Goal: Information Seeking & Learning: Learn about a topic

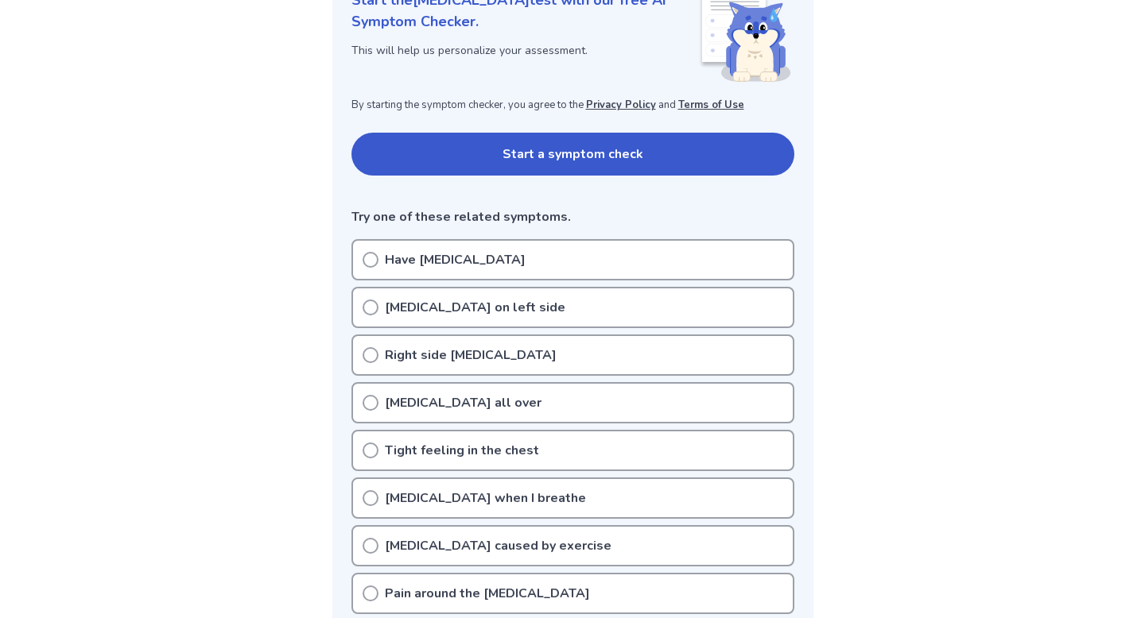
scroll to position [238, 0]
click at [521, 308] on div "Chest pain on left side" at bounding box center [572, 306] width 443 height 41
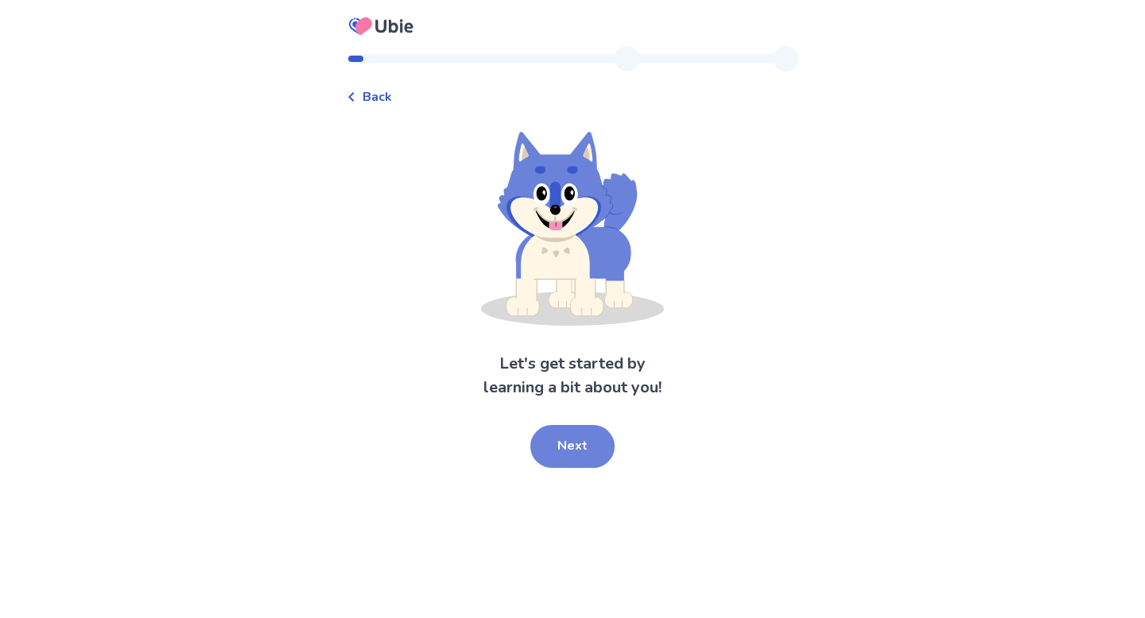
click at [561, 444] on button "Next" at bounding box center [572, 446] width 84 height 43
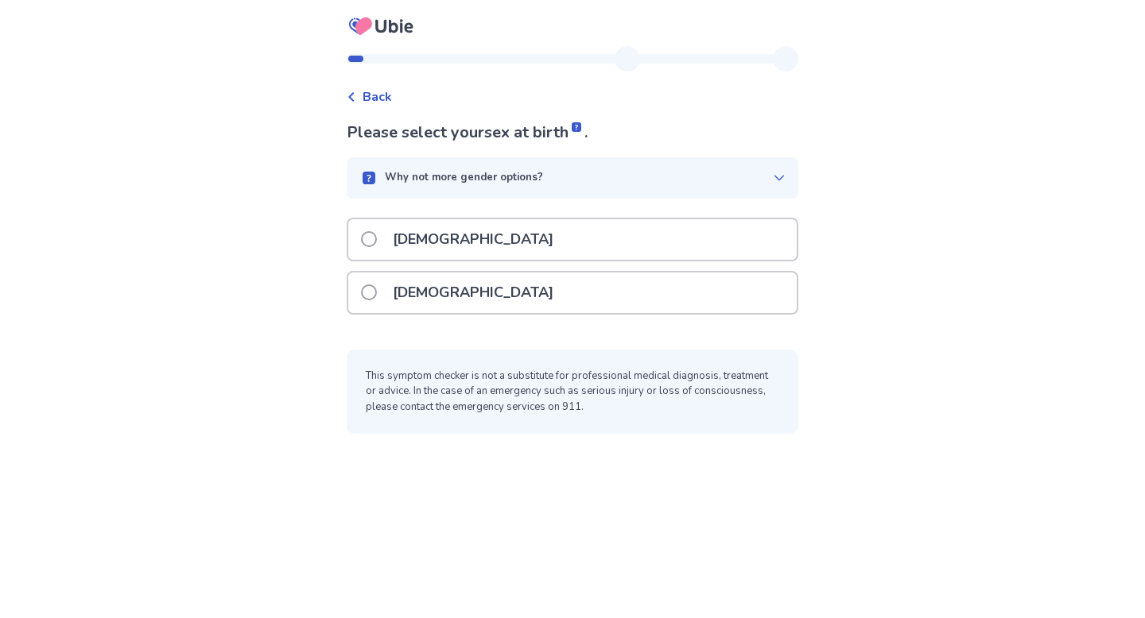
click at [464, 281] on div "[DEMOGRAPHIC_DATA]" at bounding box center [572, 293] width 448 height 41
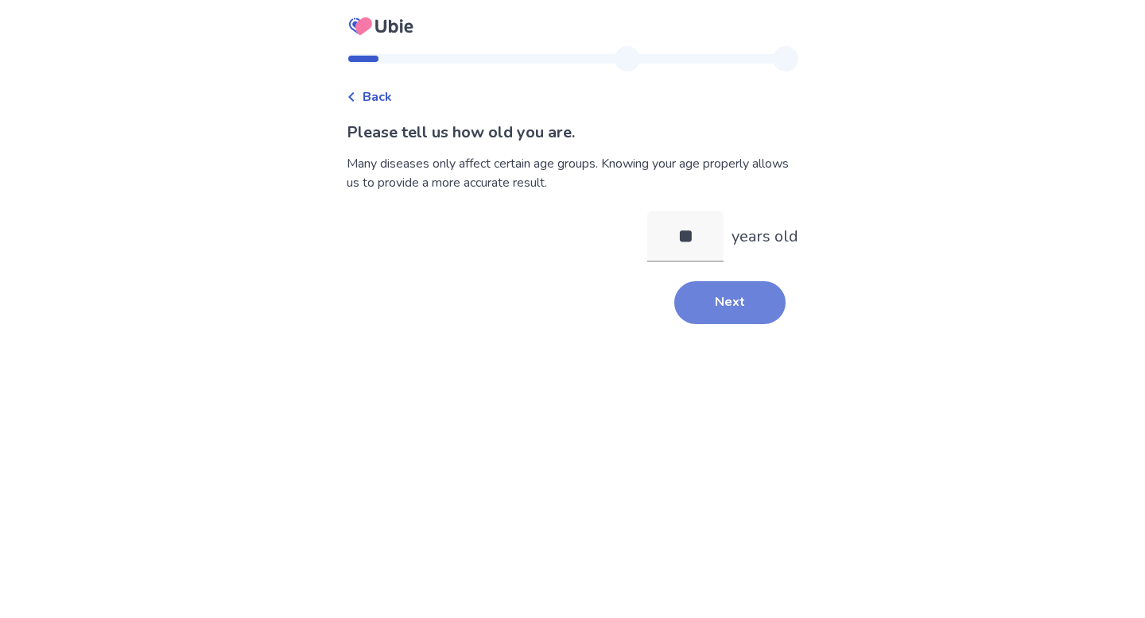
type input "**"
click at [698, 287] on button "Next" at bounding box center [729, 302] width 111 height 43
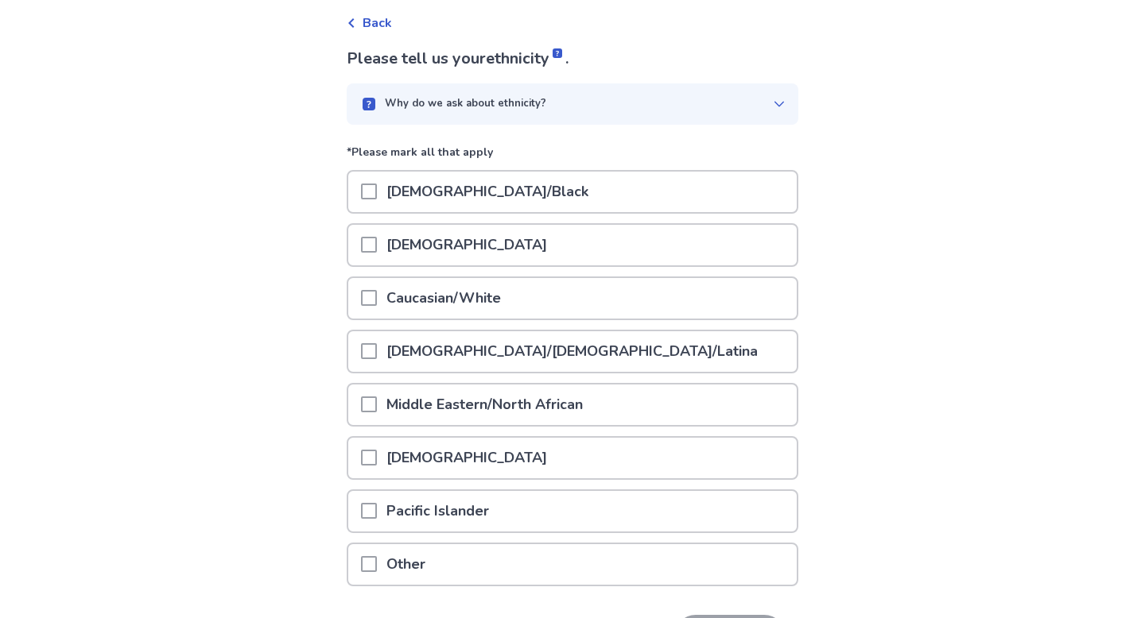
scroll to position [76, 0]
click at [432, 342] on p "[DEMOGRAPHIC_DATA]/[DEMOGRAPHIC_DATA]/Latina" at bounding box center [572, 350] width 390 height 41
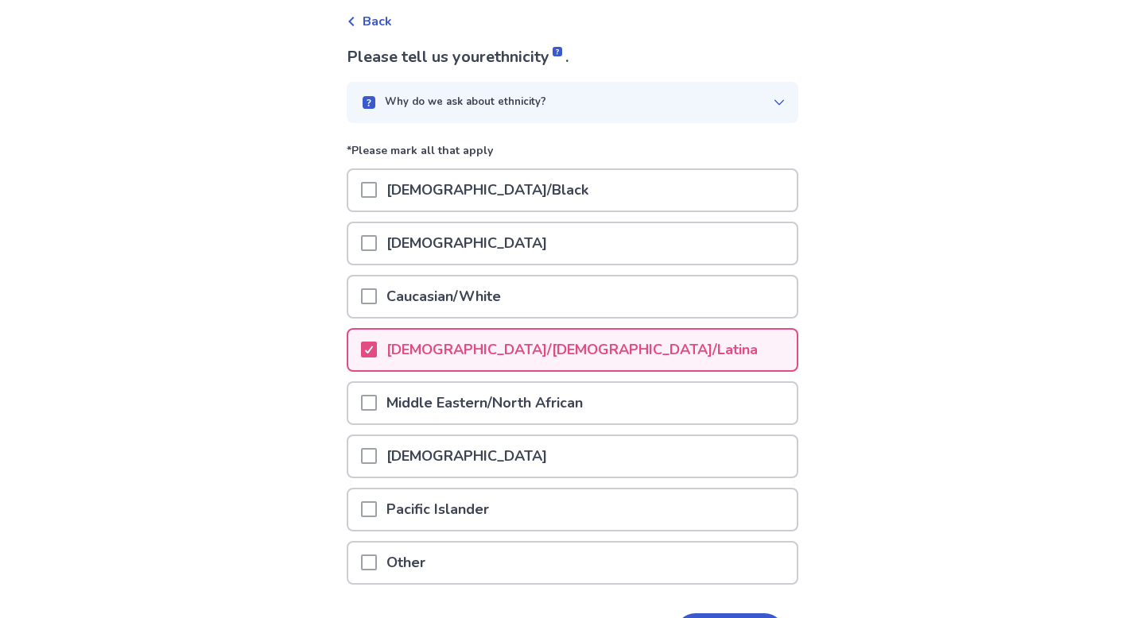
scroll to position [183, 0]
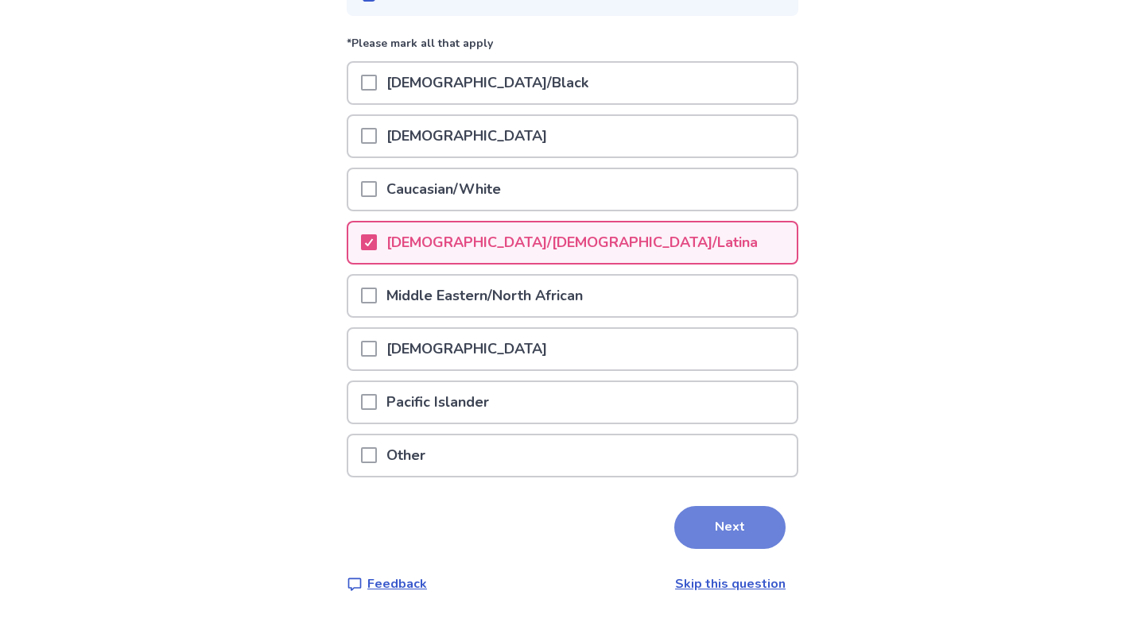
click at [742, 529] on button "Next" at bounding box center [729, 527] width 111 height 43
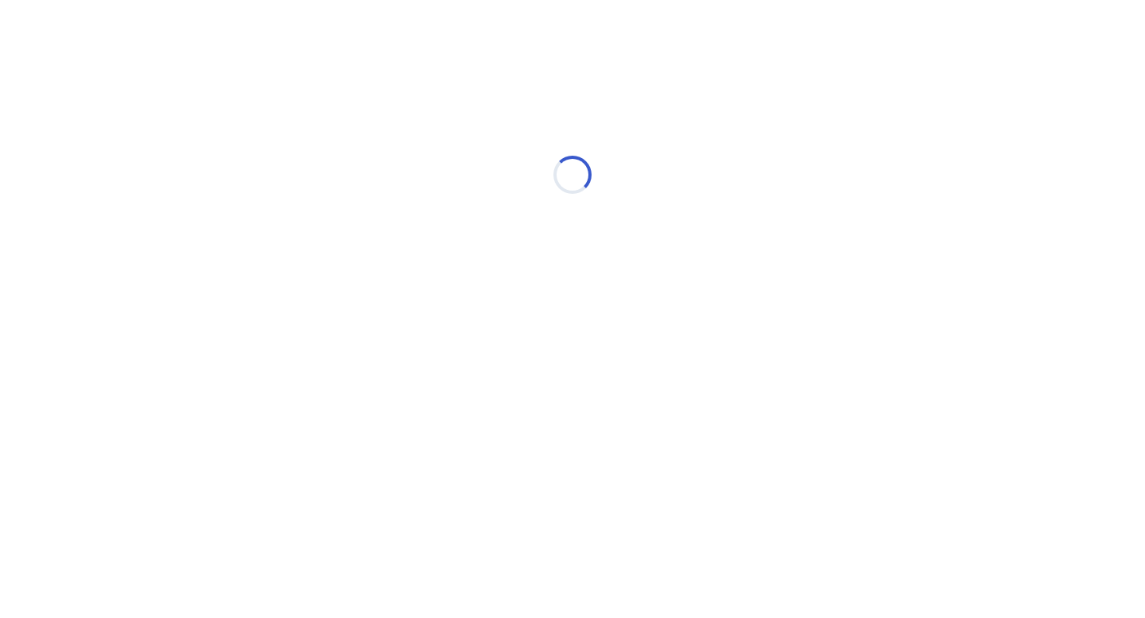
scroll to position [0, 0]
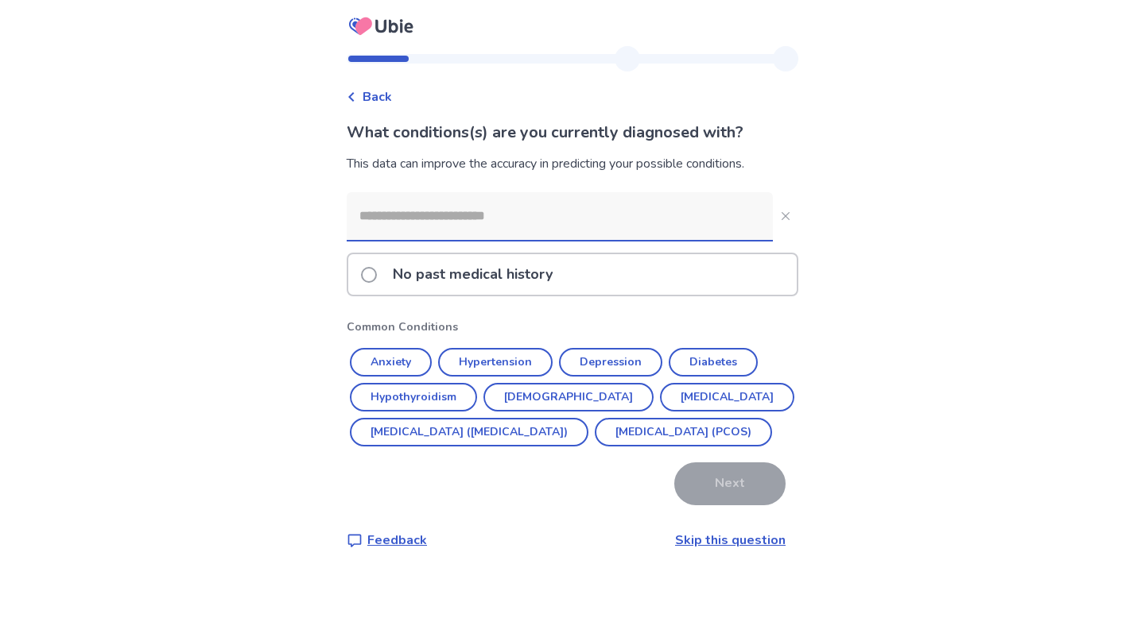
click at [382, 283] on label "No past medical history" at bounding box center [461, 274] width 201 height 41
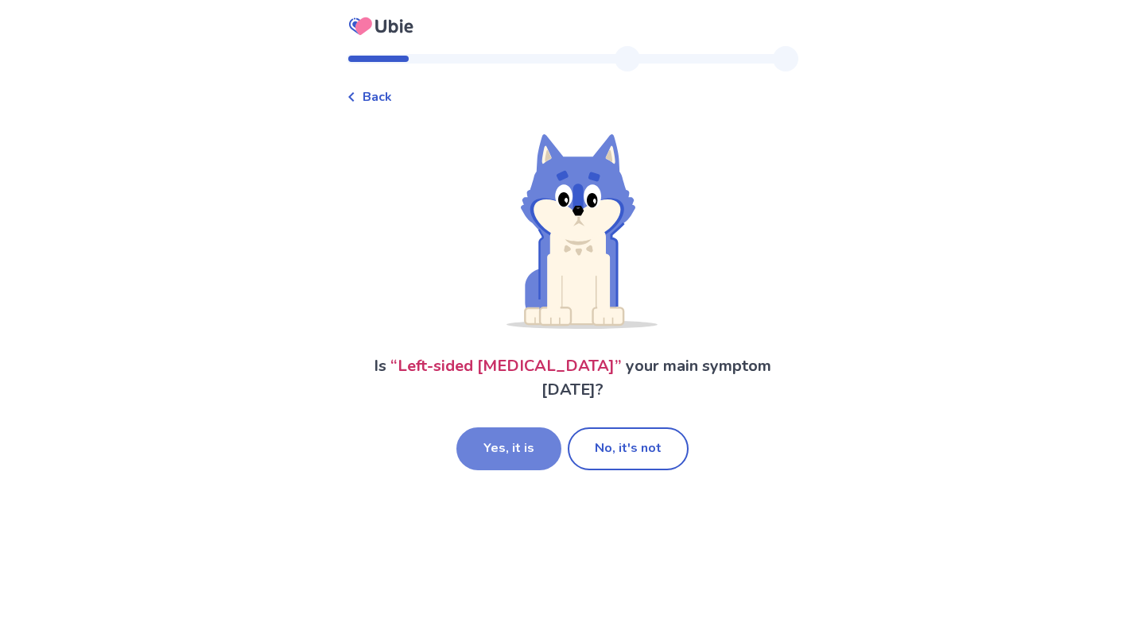
click at [529, 430] on button "Yes, it is" at bounding box center [508, 449] width 105 height 43
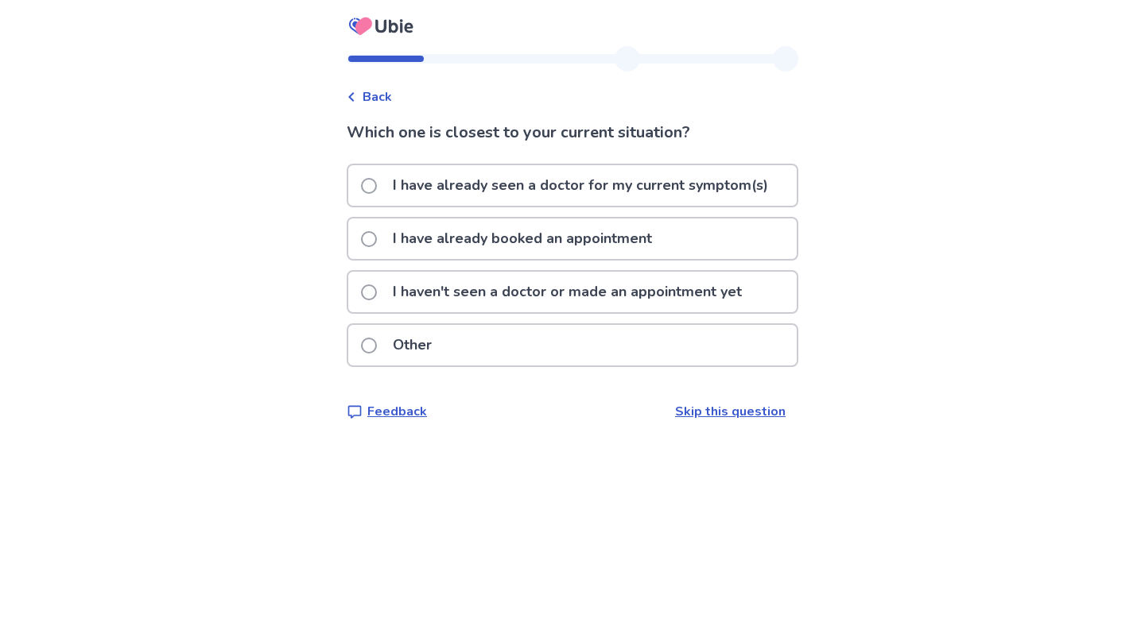
click at [567, 293] on p "I haven't seen a doctor or made an appointment yet" at bounding box center [567, 292] width 368 height 41
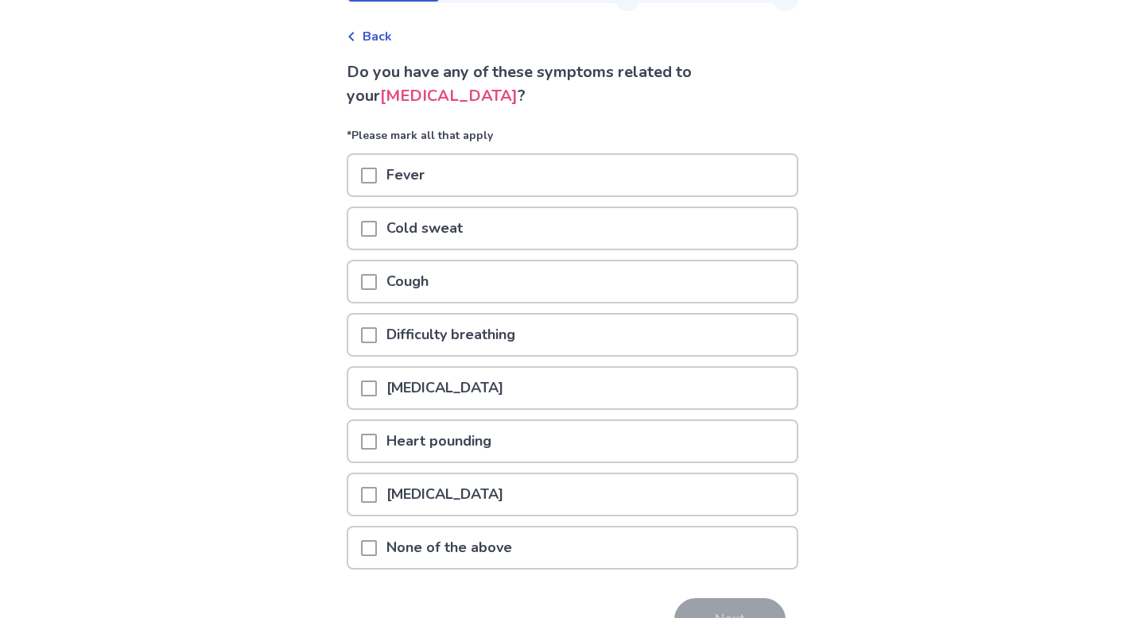
scroll to position [56, 0]
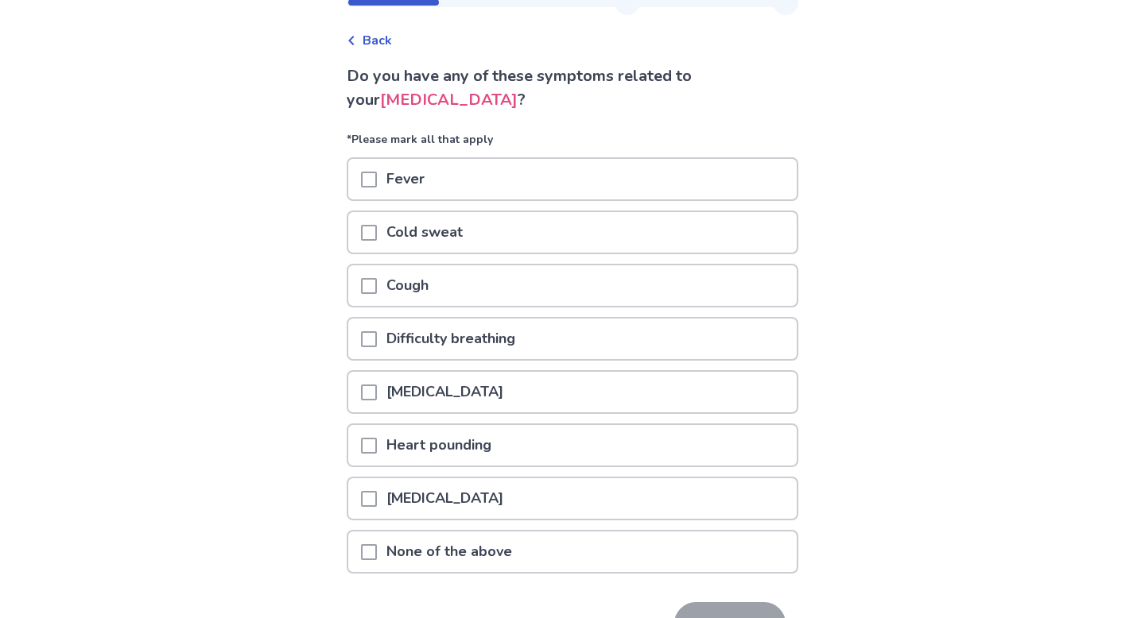
click at [577, 346] on div "Difficulty breathing" at bounding box center [572, 339] width 448 height 41
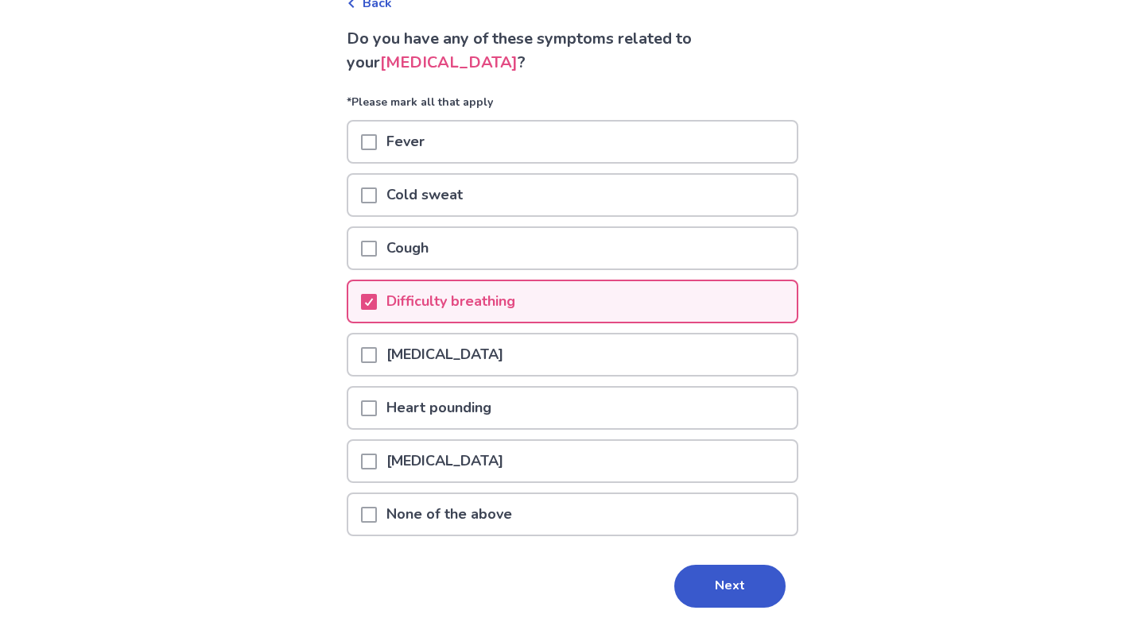
scroll to position [108, 0]
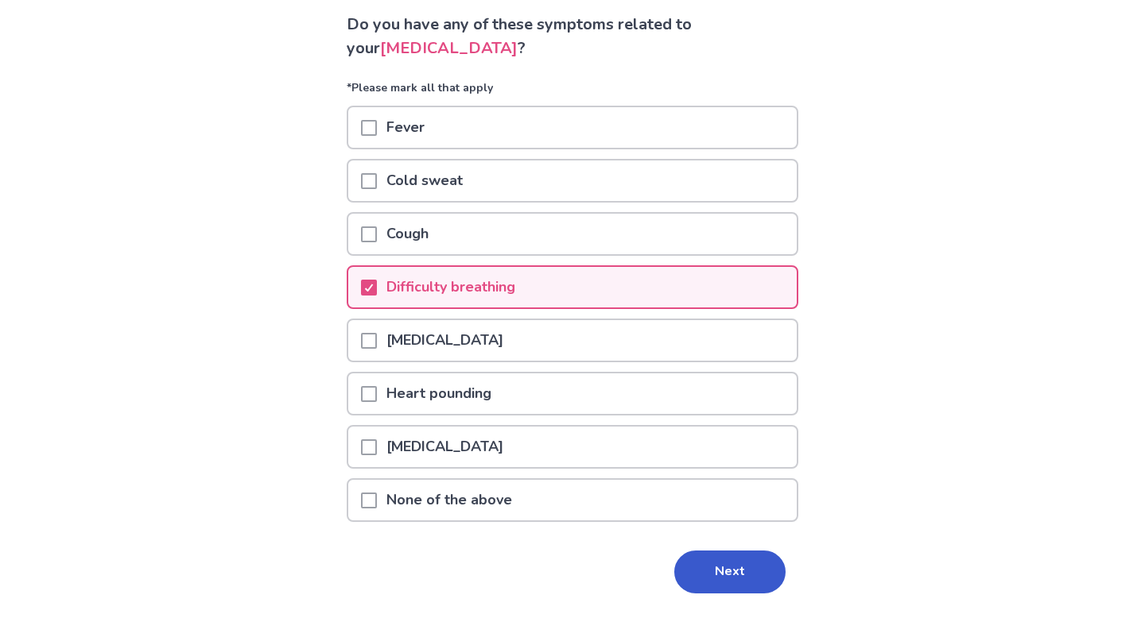
click at [637, 236] on div "Cough" at bounding box center [572, 234] width 448 height 41
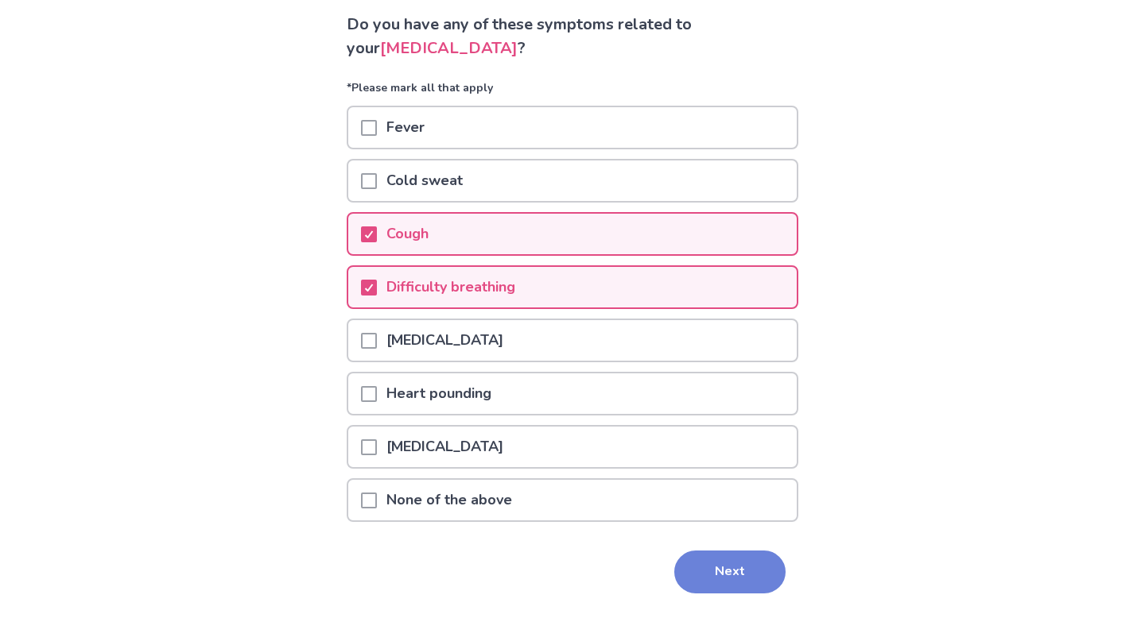
click at [704, 577] on button "Next" at bounding box center [729, 572] width 111 height 43
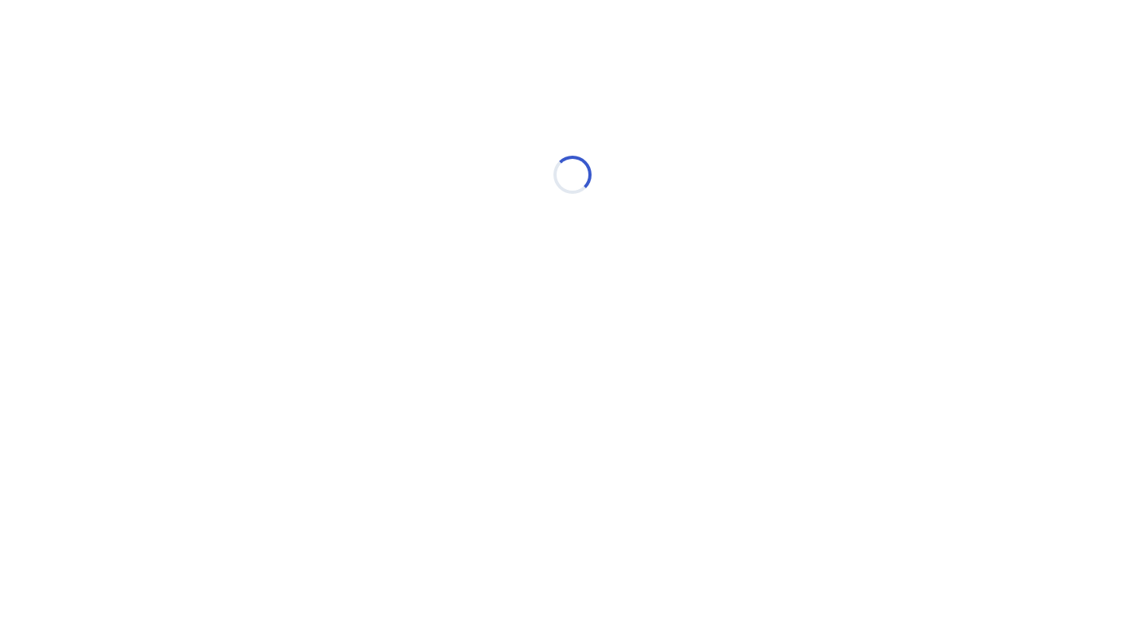
scroll to position [0, 0]
select select "*"
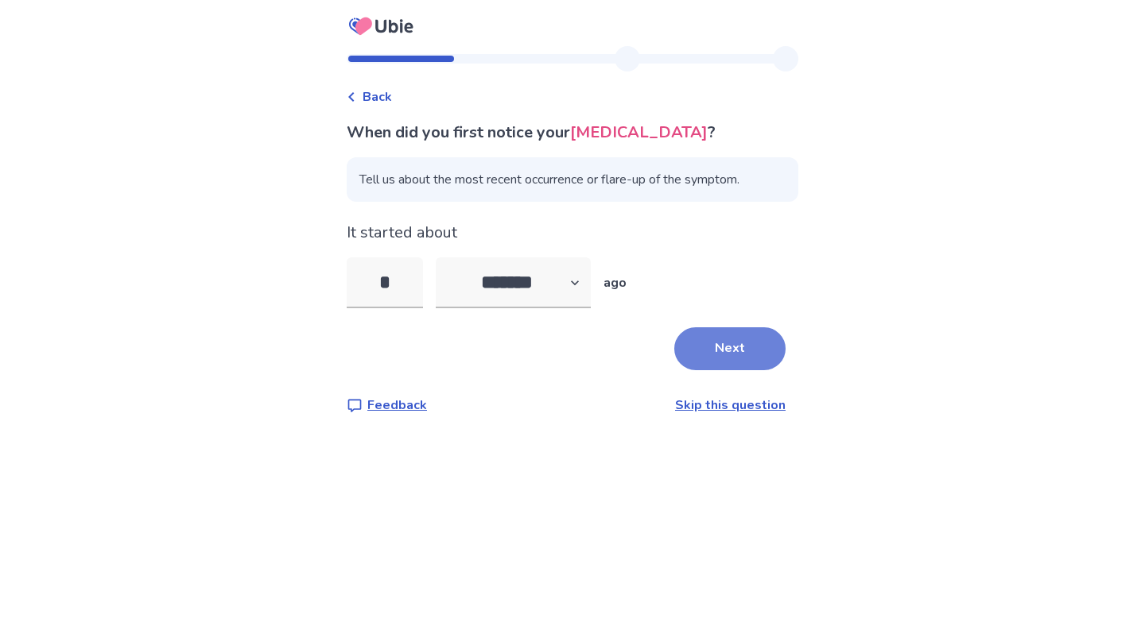
type input "*"
click at [738, 355] on button "Next" at bounding box center [729, 348] width 111 height 43
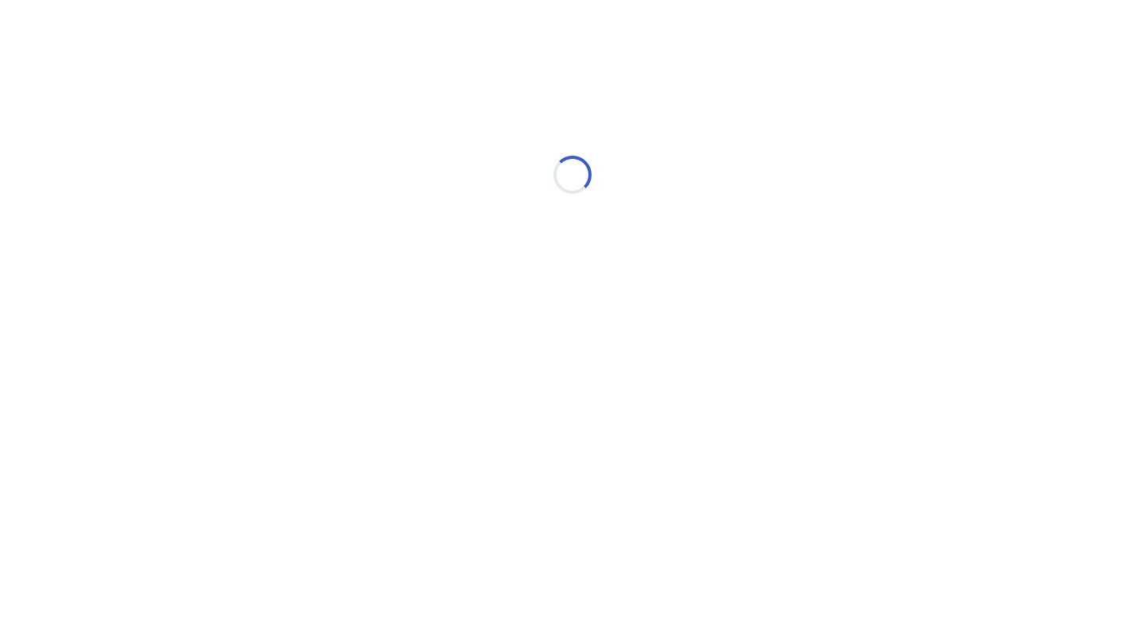
select select "*"
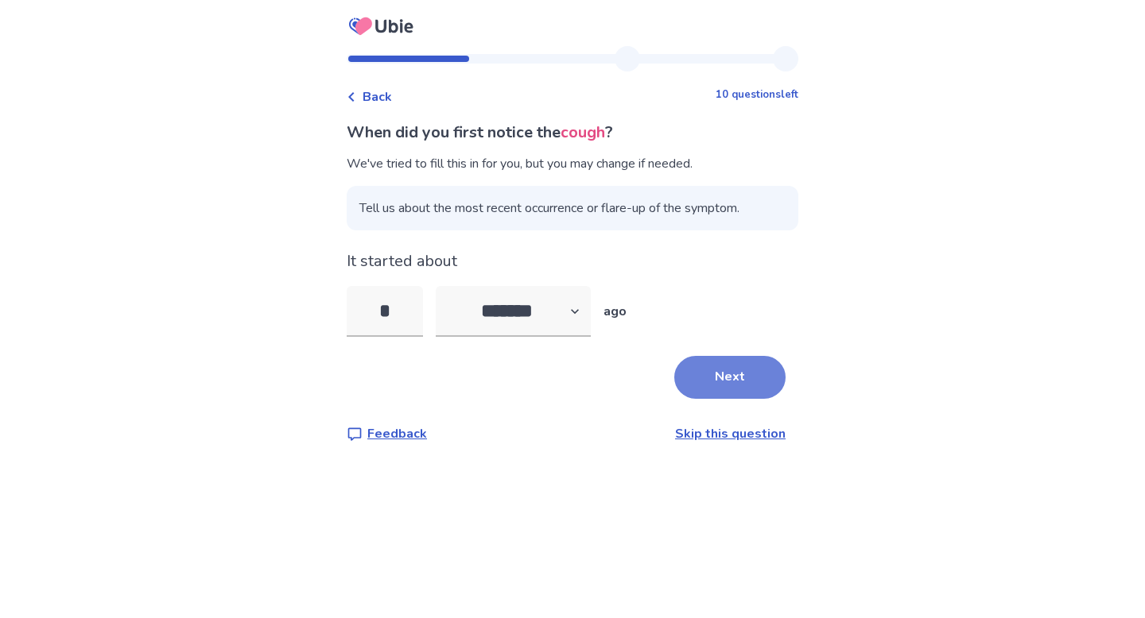
click at [740, 367] on button "Next" at bounding box center [729, 377] width 111 height 43
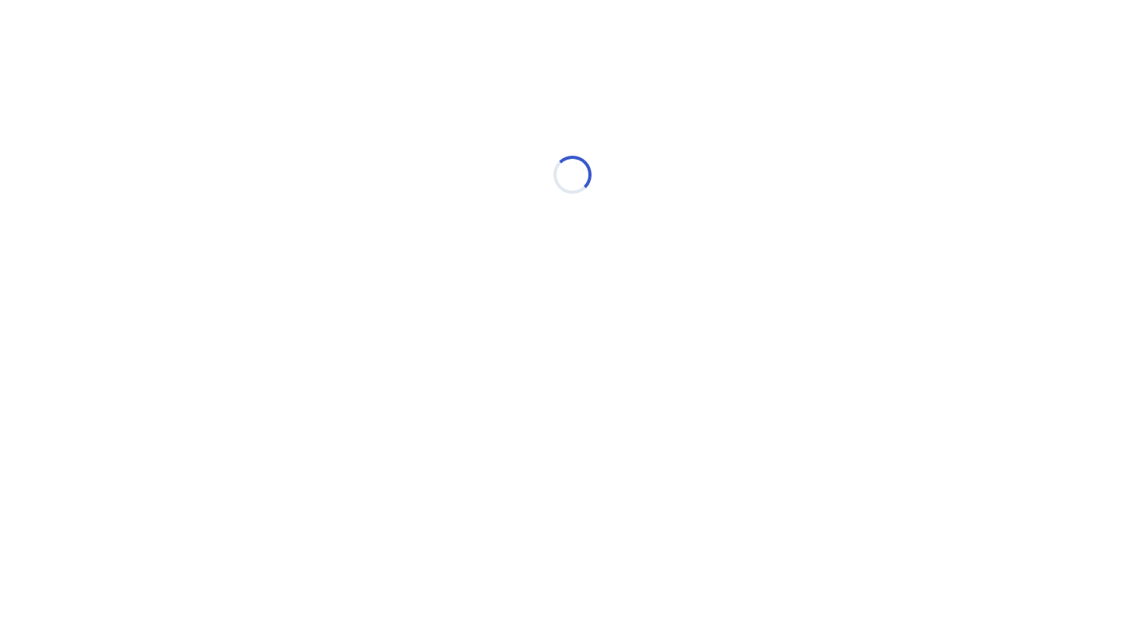
select select "*"
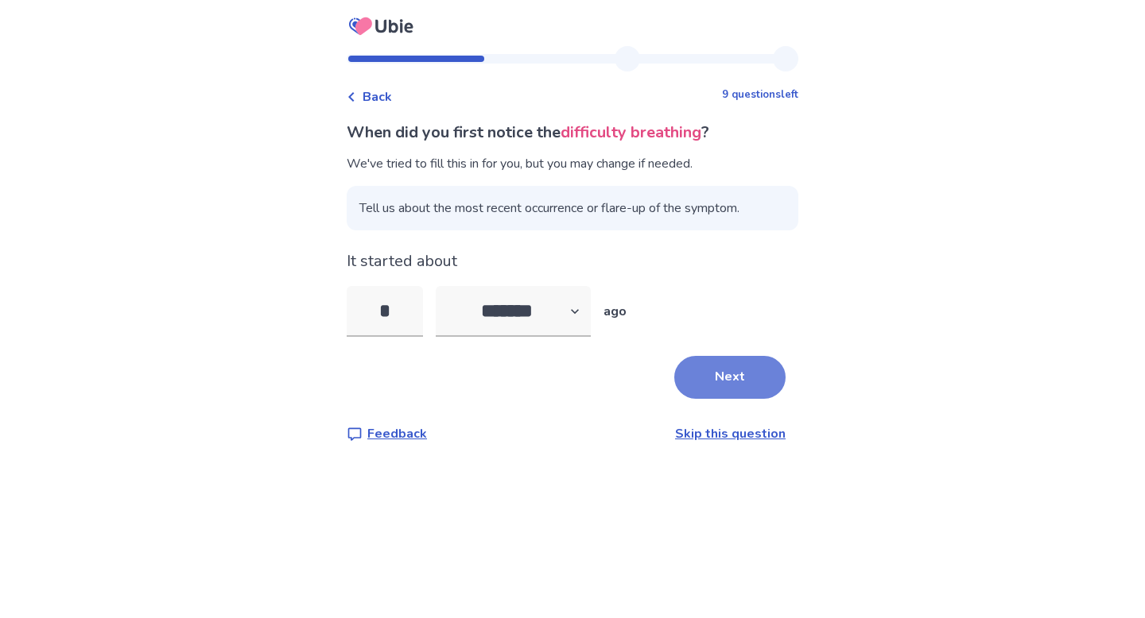
click at [745, 389] on button "Next" at bounding box center [729, 377] width 111 height 43
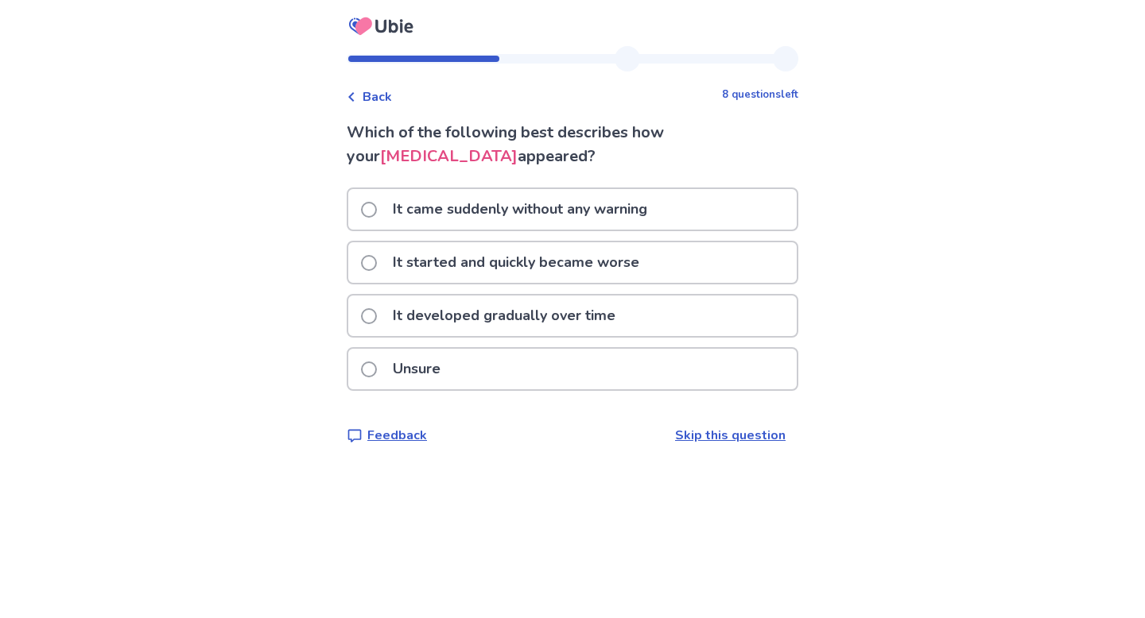
click at [726, 198] on div "It came suddenly without any warning" at bounding box center [572, 209] width 448 height 41
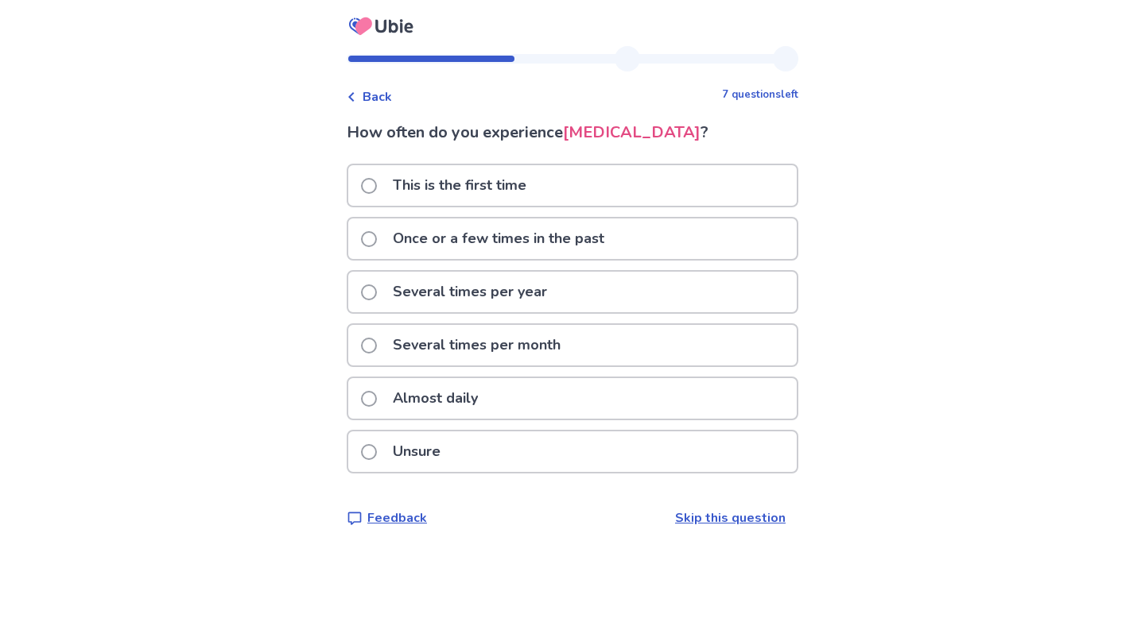
click at [572, 467] on div "Unsure" at bounding box center [572, 452] width 448 height 41
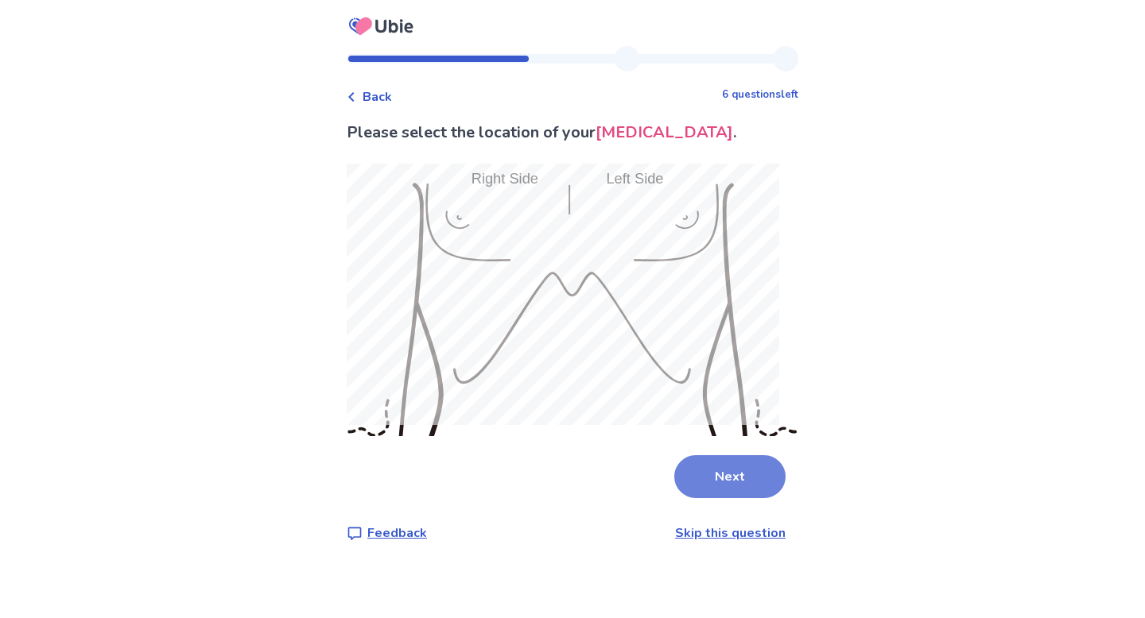
click at [702, 483] on button "Next" at bounding box center [729, 476] width 111 height 43
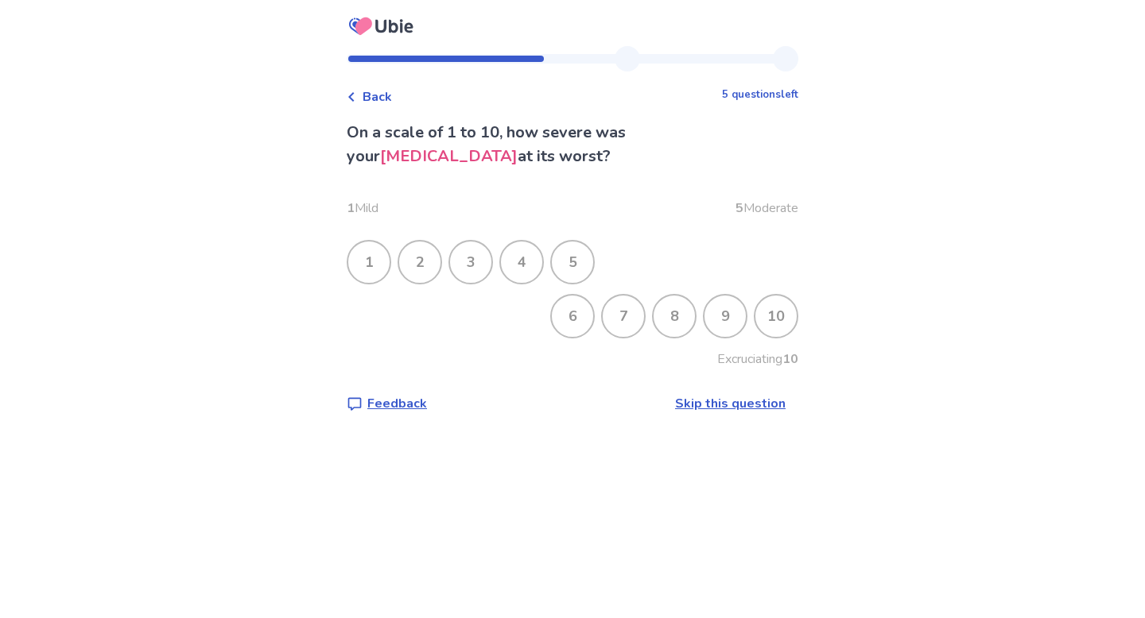
click at [471, 262] on div "3" at bounding box center [470, 262] width 41 height 41
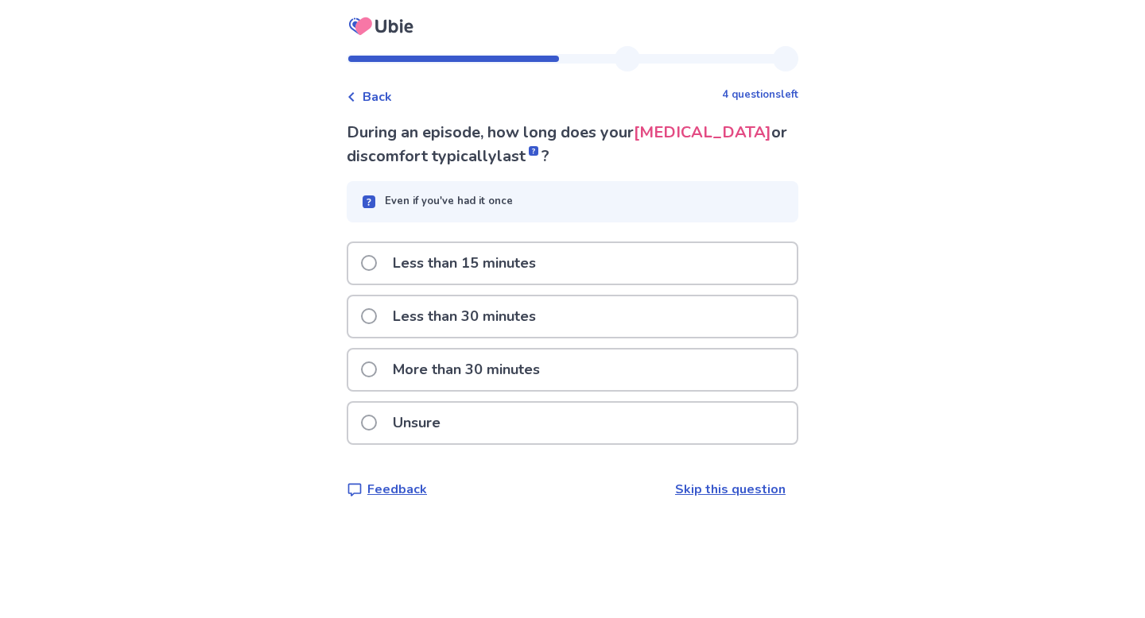
click at [426, 358] on p "More than 30 minutes" at bounding box center [466, 370] width 166 height 41
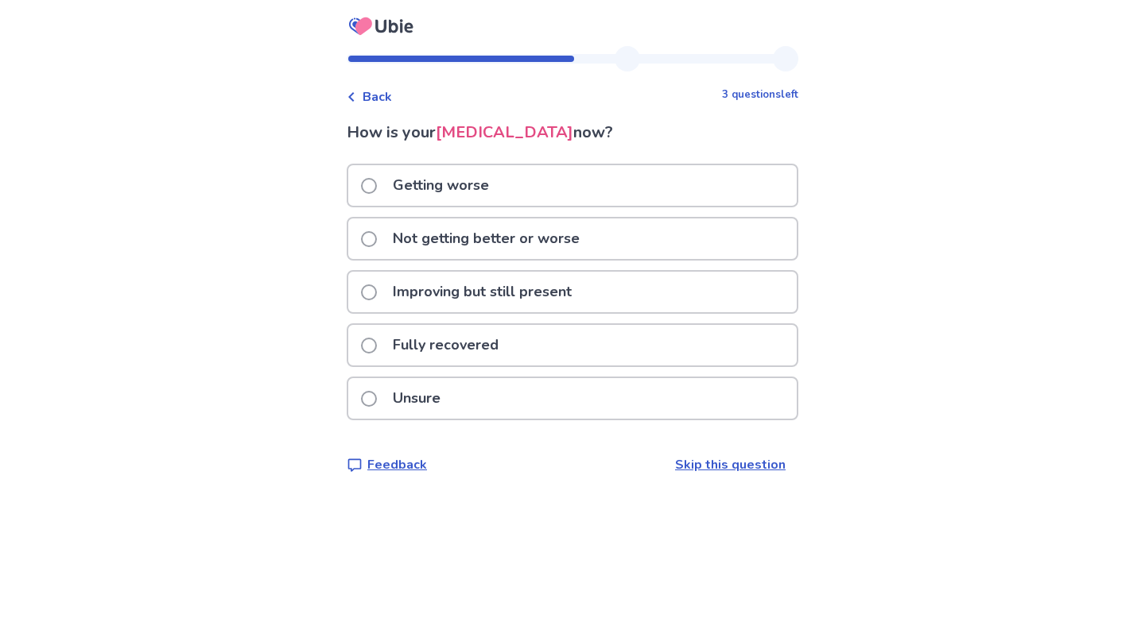
click at [424, 242] on p "Not getting better or worse" at bounding box center [486, 239] width 206 height 41
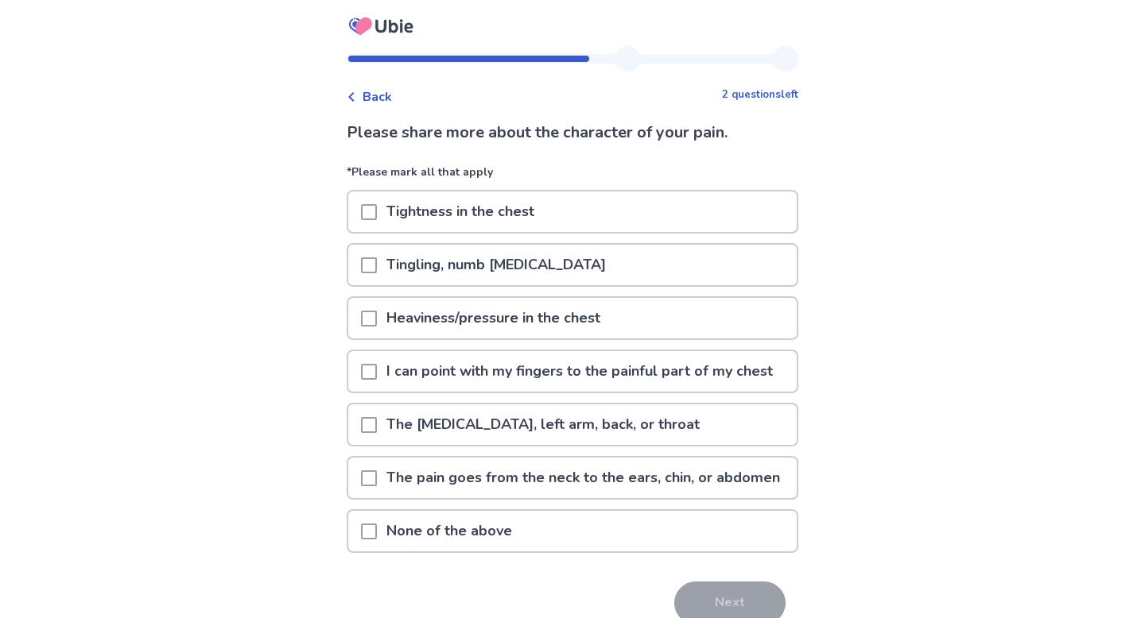
click at [467, 200] on p "Tightness in the chest" at bounding box center [460, 212] width 167 height 41
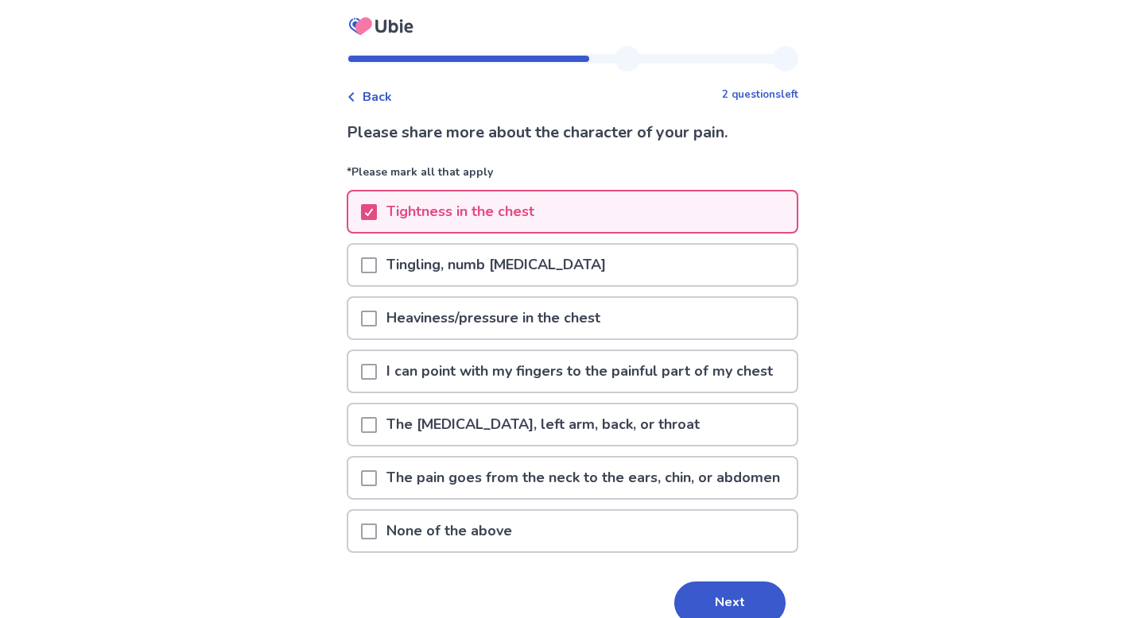
click at [466, 324] on p "Heaviness/pressure in the chest" at bounding box center [493, 318] width 233 height 41
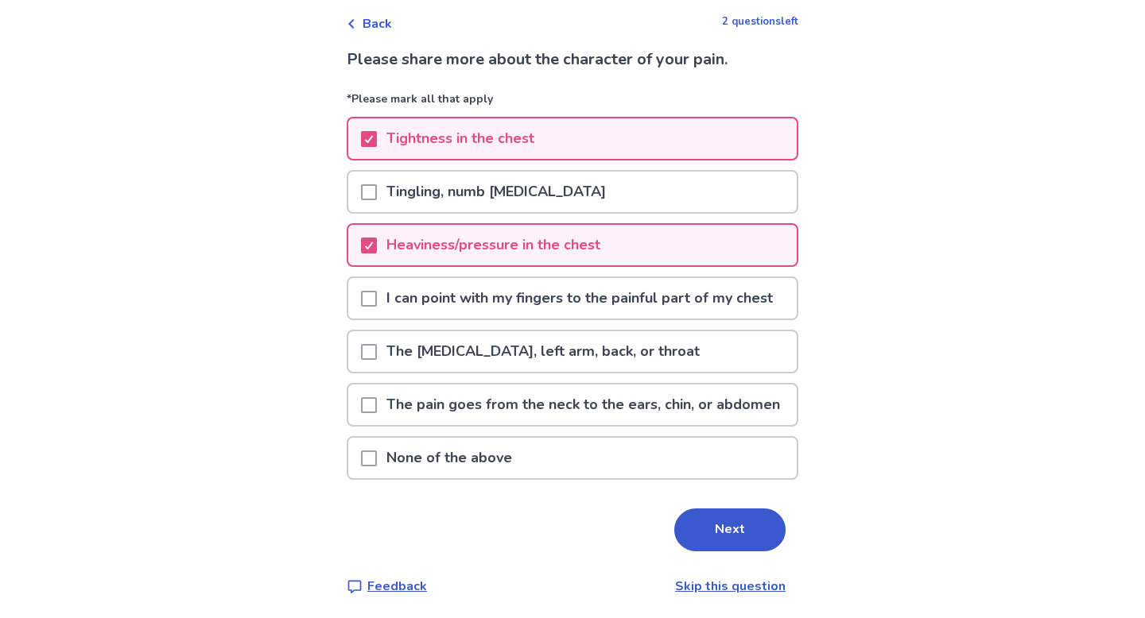
scroll to position [79, 0]
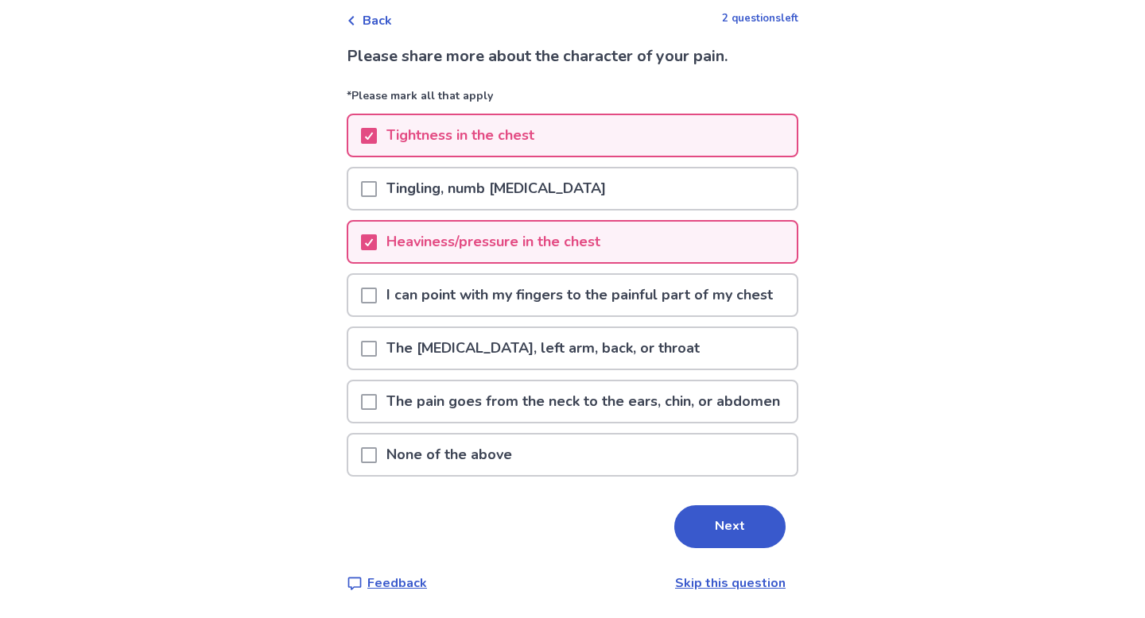
click at [525, 300] on p "I can point with my fingers to the painful part of my chest" at bounding box center [579, 295] width 405 height 41
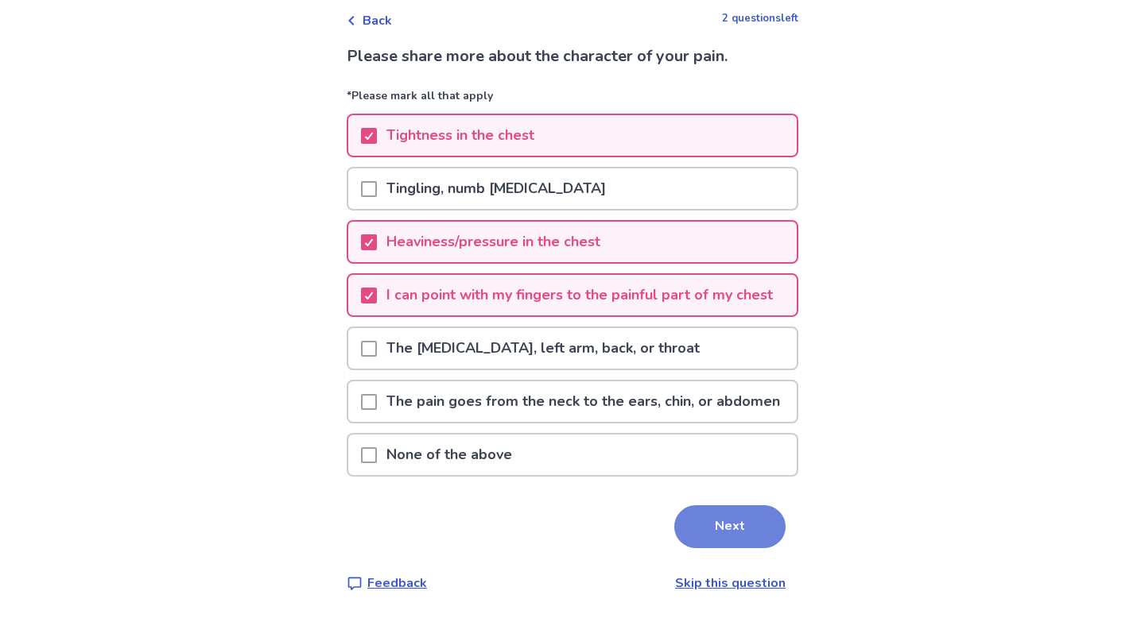
click at [739, 548] on button "Next" at bounding box center [729, 527] width 111 height 43
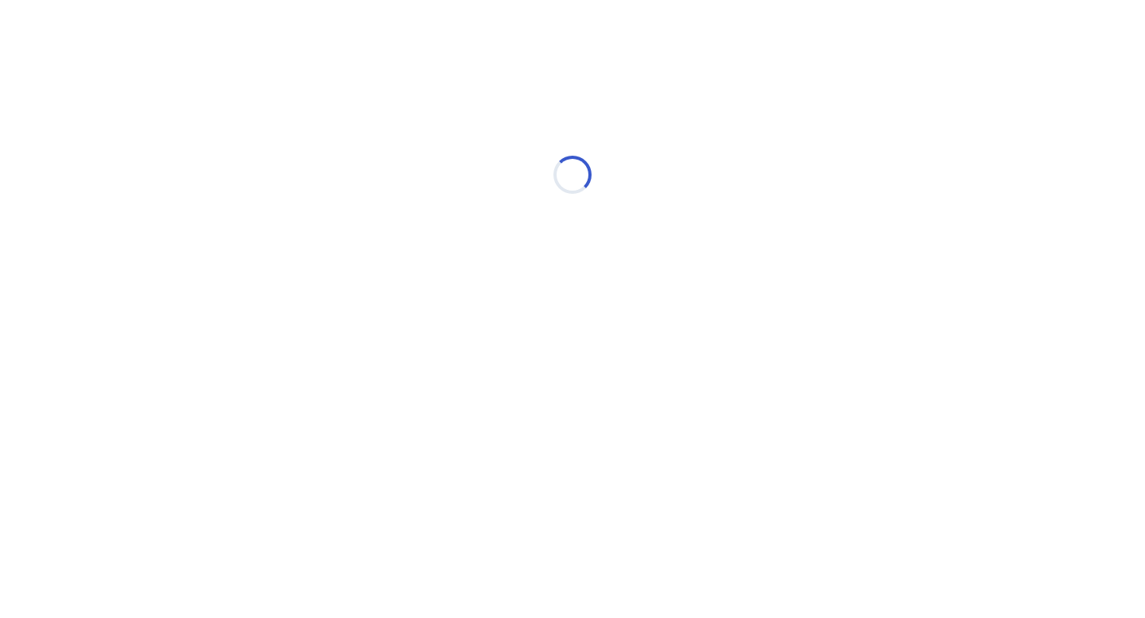
scroll to position [0, 0]
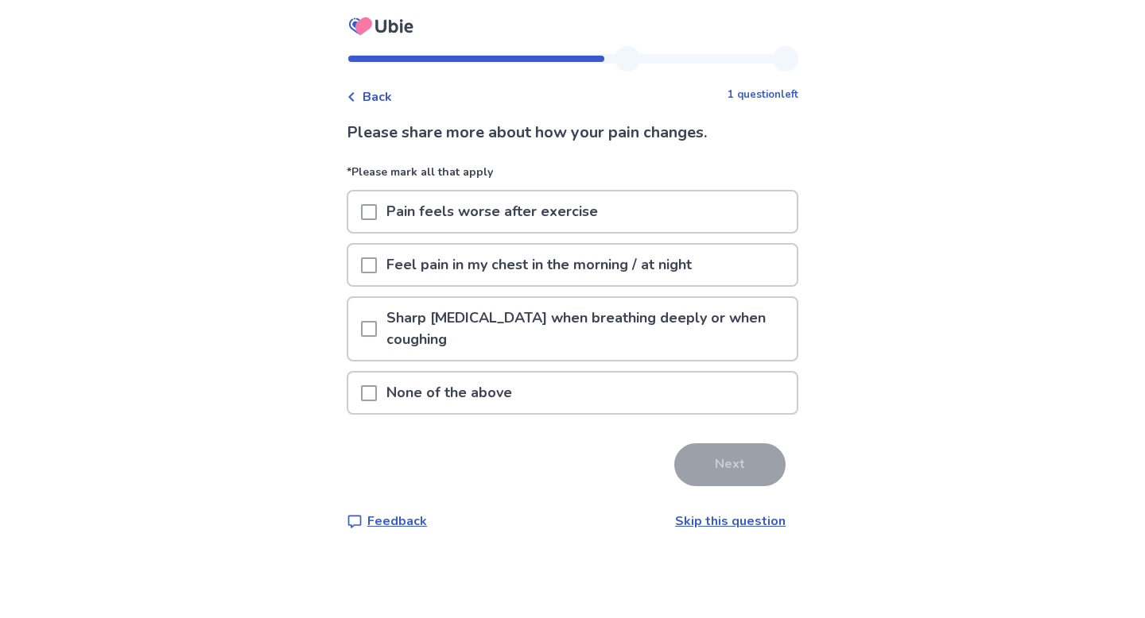
click at [719, 194] on div "Pain feels worse after exercise" at bounding box center [572, 212] width 448 height 41
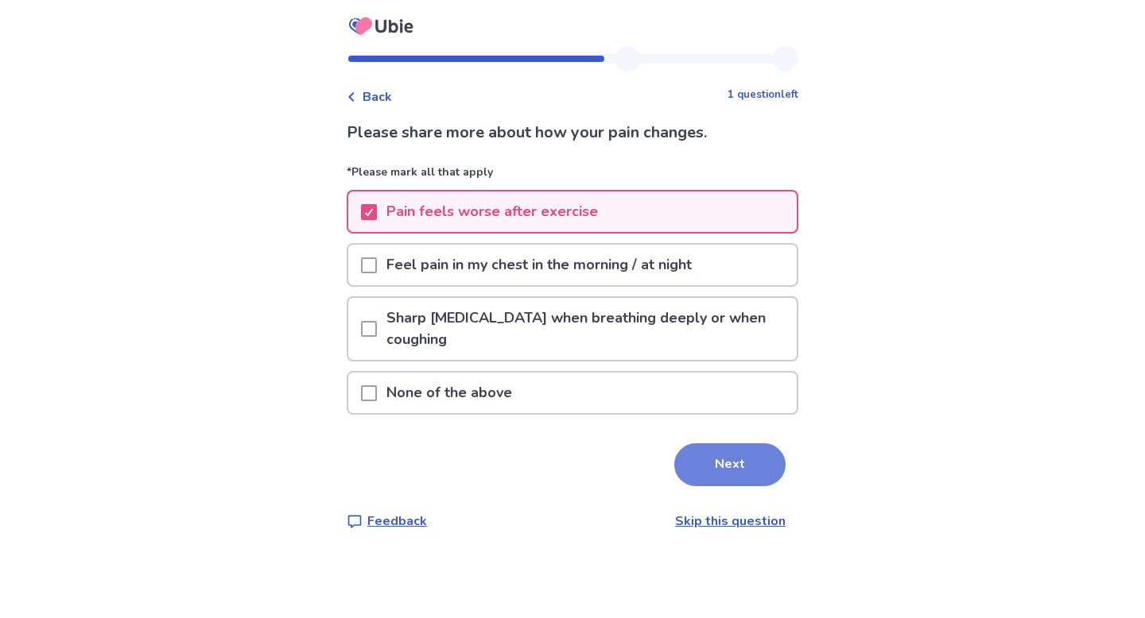
click at [728, 459] on button "Next" at bounding box center [729, 465] width 111 height 43
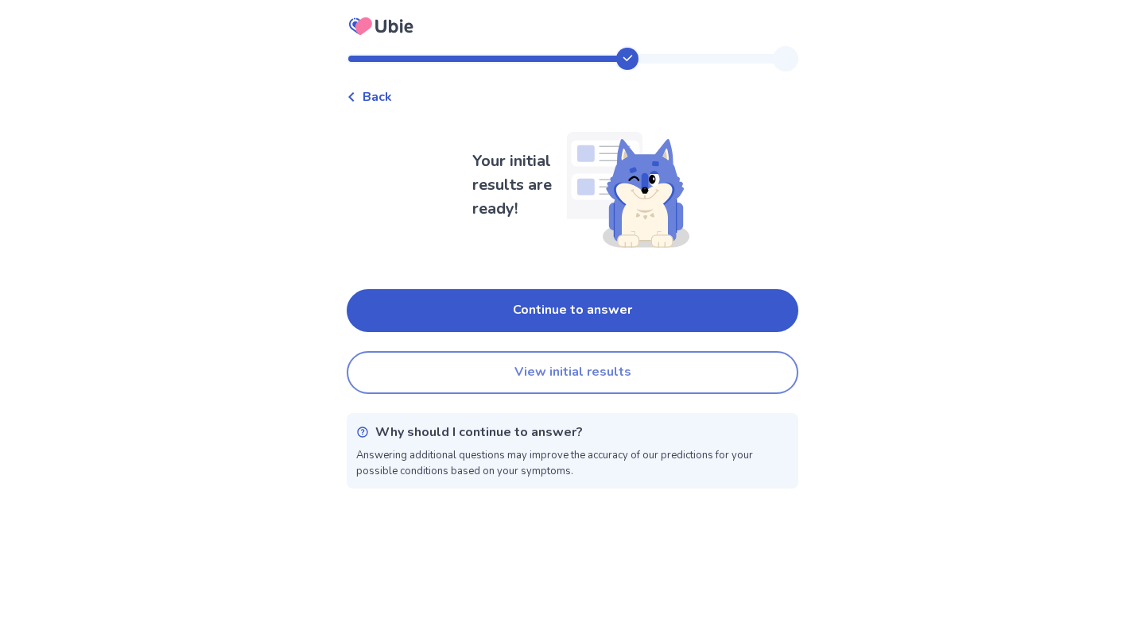
click at [718, 374] on button "View initial results" at bounding box center [572, 372] width 451 height 43
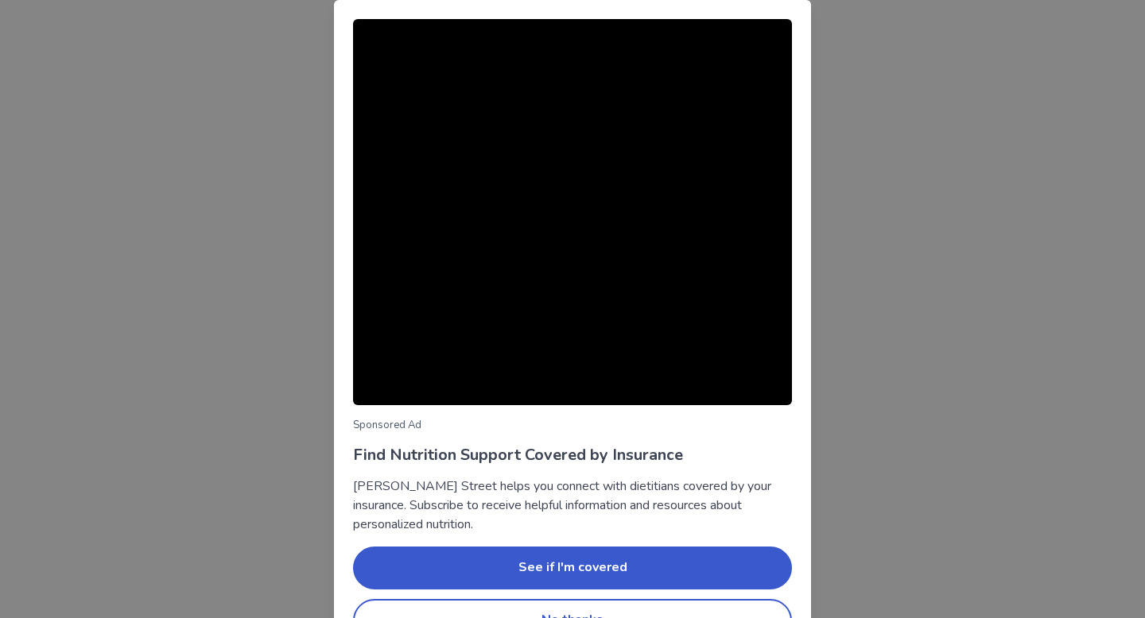
scroll to position [43, 0]
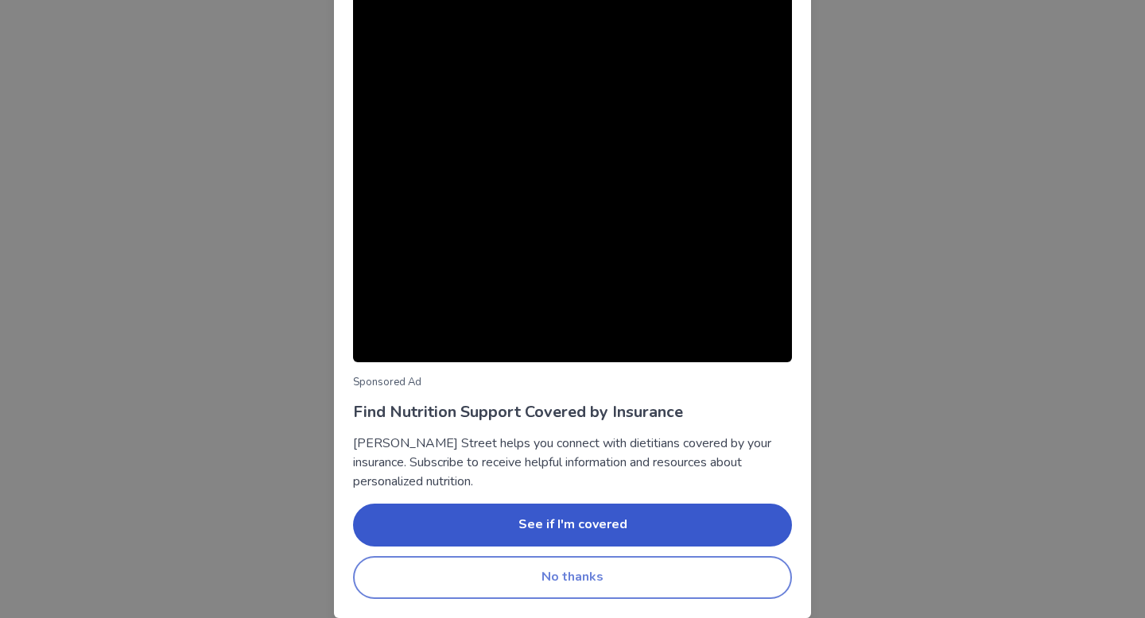
click at [567, 575] on button "No thanks" at bounding box center [572, 577] width 439 height 43
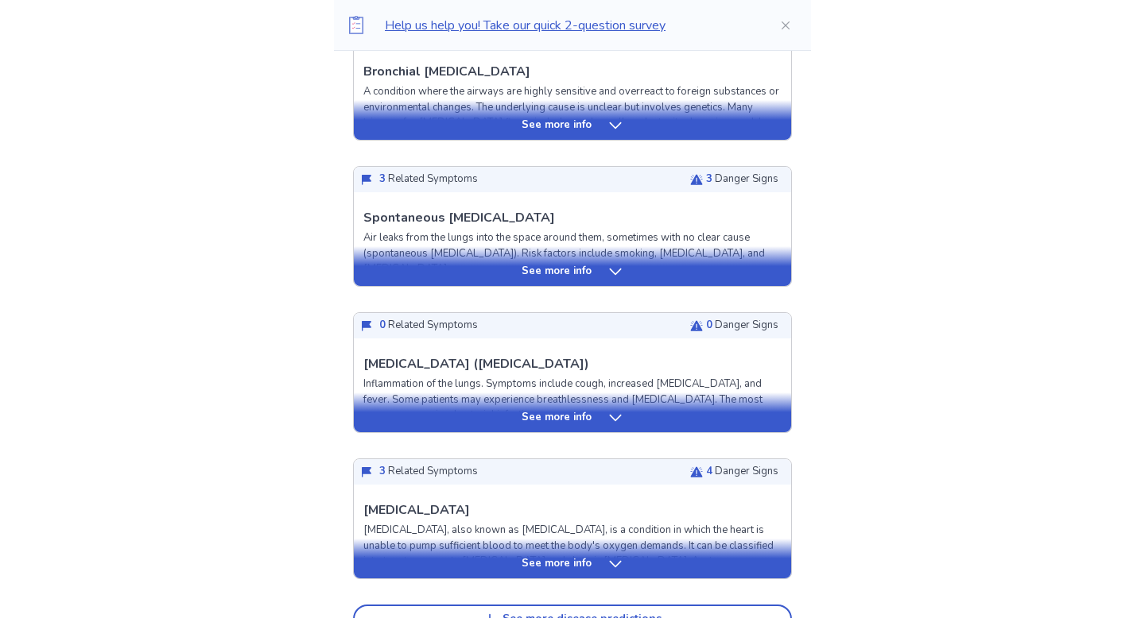
scroll to position [507, 0]
